Goal: Use online tool/utility: Utilize a website feature to perform a specific function

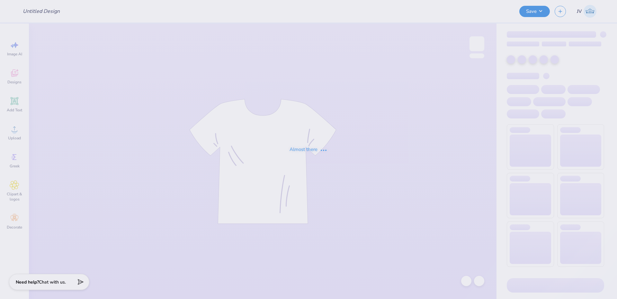
type input "utc [PERSON_NAME]"
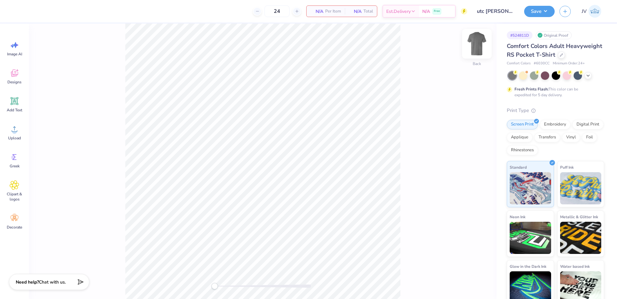
click at [480, 48] on img at bounding box center [477, 44] width 26 height 26
click at [481, 45] on img at bounding box center [477, 44] width 26 height 26
click at [12, 133] on icon at bounding box center [15, 129] width 10 height 10
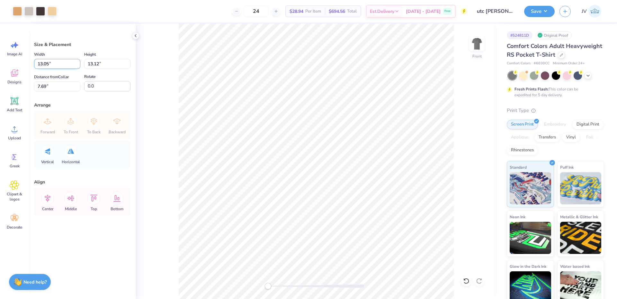
click at [49, 66] on input "13.05" at bounding box center [57, 64] width 46 height 10
type input "12.00"
type input "12.07"
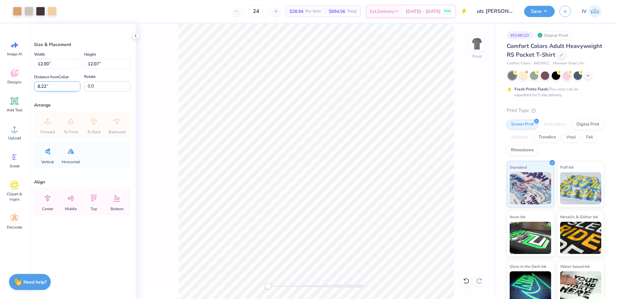
click at [48, 91] on input "8.22" at bounding box center [57, 86] width 46 height 10
type input "3"
click at [175, 105] on div "Front" at bounding box center [316, 160] width 361 height 275
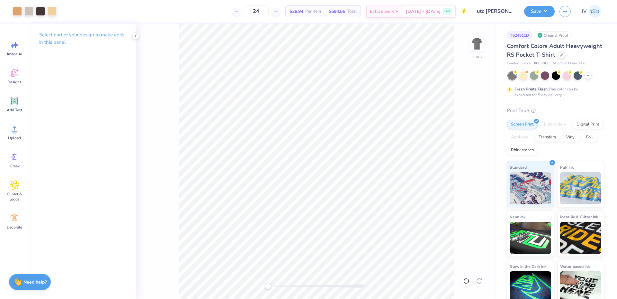
click at [267, 276] on div "Front" at bounding box center [316, 160] width 361 height 275
click at [534, 9] on button "Save" at bounding box center [539, 10] width 31 height 11
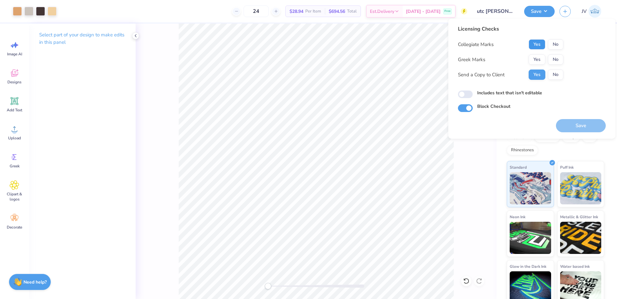
click at [535, 48] on button "Yes" at bounding box center [537, 44] width 17 height 10
click at [539, 57] on button "Yes" at bounding box center [537, 59] width 17 height 10
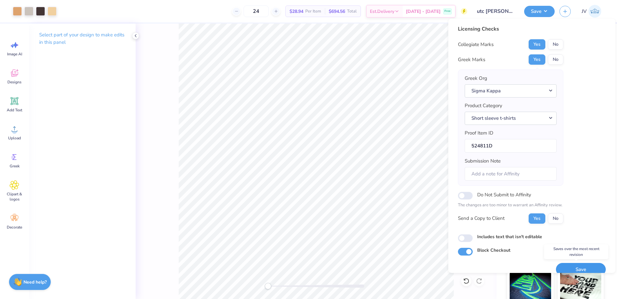
click at [572, 267] on button "Save" at bounding box center [581, 269] width 50 height 13
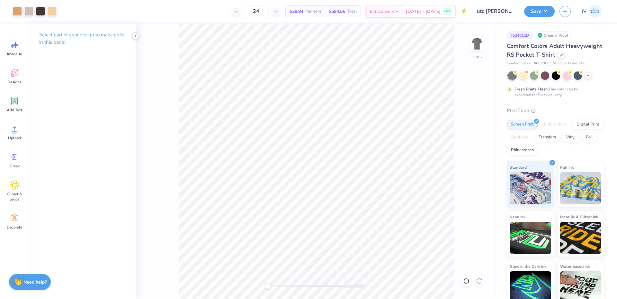
click at [135, 36] on icon at bounding box center [135, 35] width 5 height 5
